Goal: Navigation & Orientation: Find specific page/section

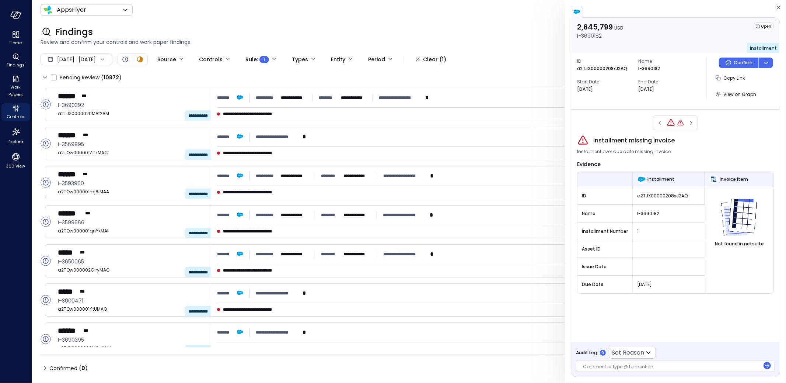
scroll to position [2256, 0]
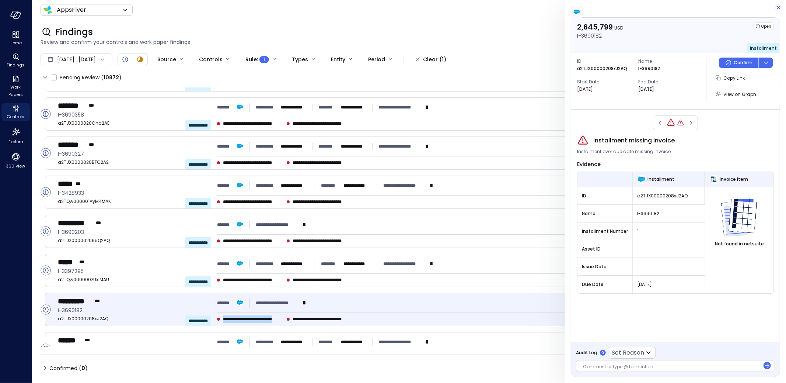
click at [777, 6] on icon "button" at bounding box center [779, 8] width 4 height 4
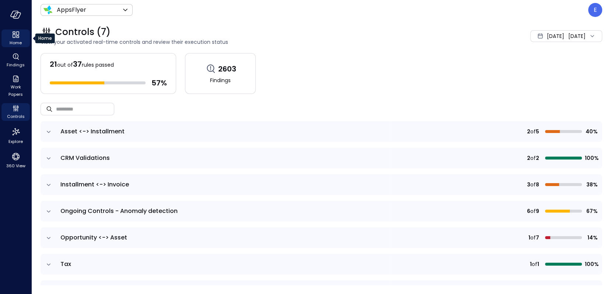
click at [20, 36] on icon "Home" at bounding box center [15, 34] width 9 height 9
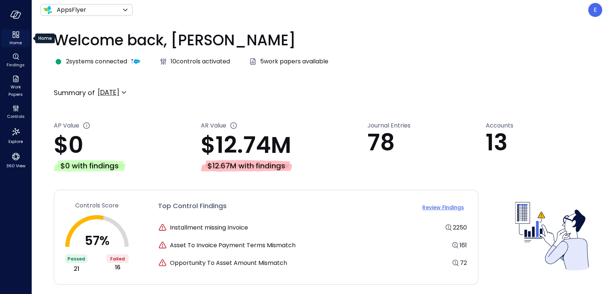
click at [15, 37] on icon "Home" at bounding box center [14, 36] width 3 height 4
